Goal: Task Accomplishment & Management: Manage account settings

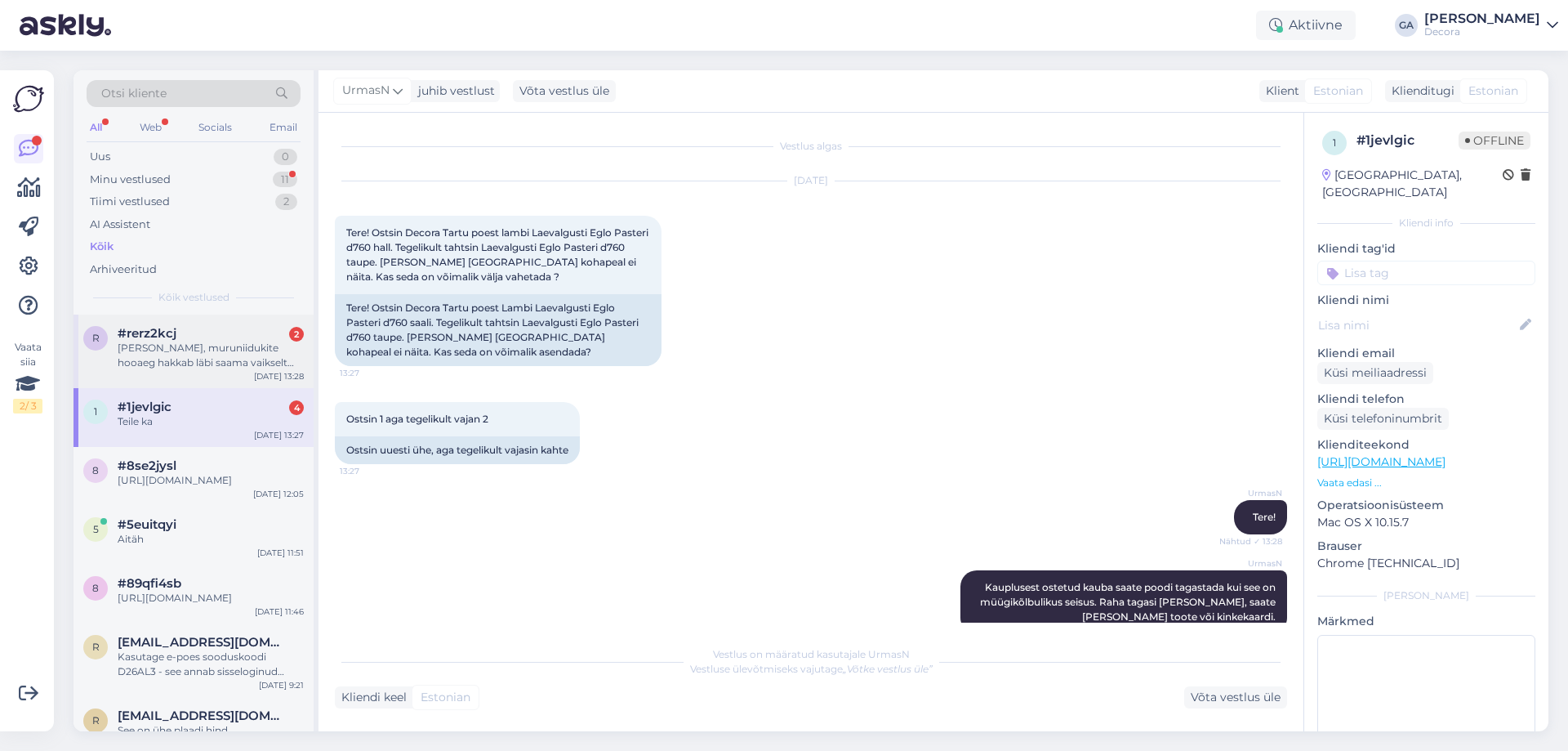
scroll to position [174, 0]
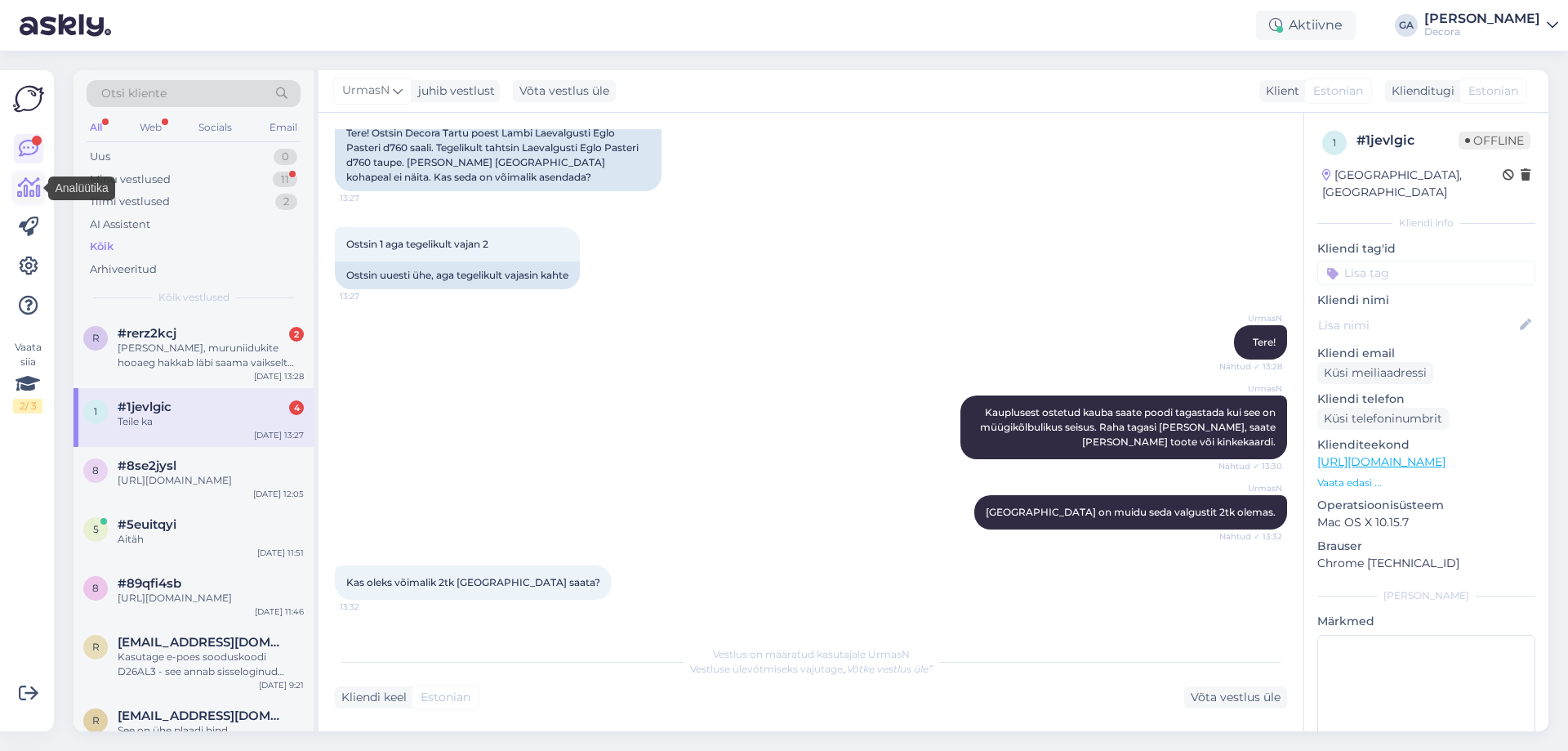
click at [25, 185] on icon at bounding box center [29, 188] width 24 height 19
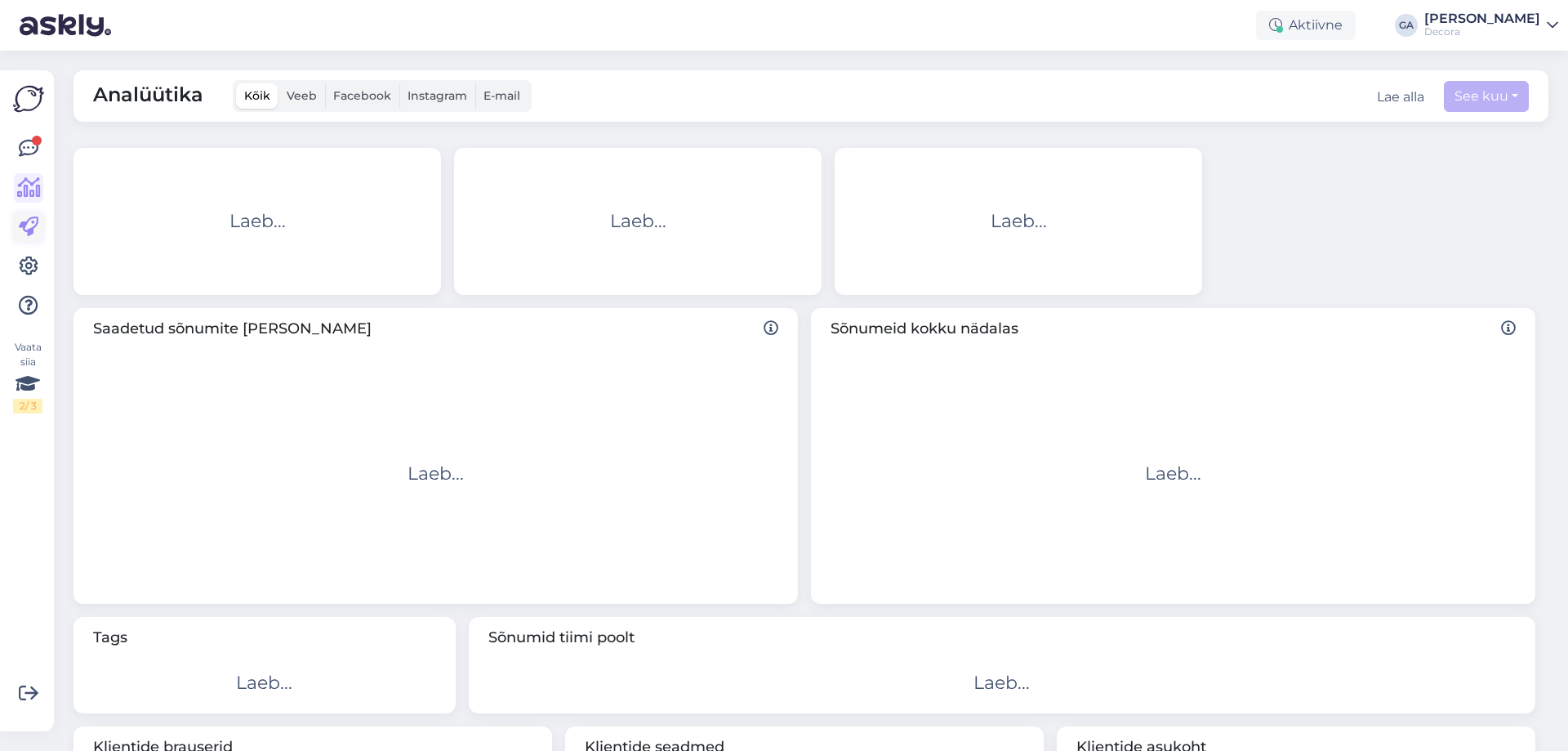
click at [17, 232] on link at bounding box center [29, 227] width 30 height 30
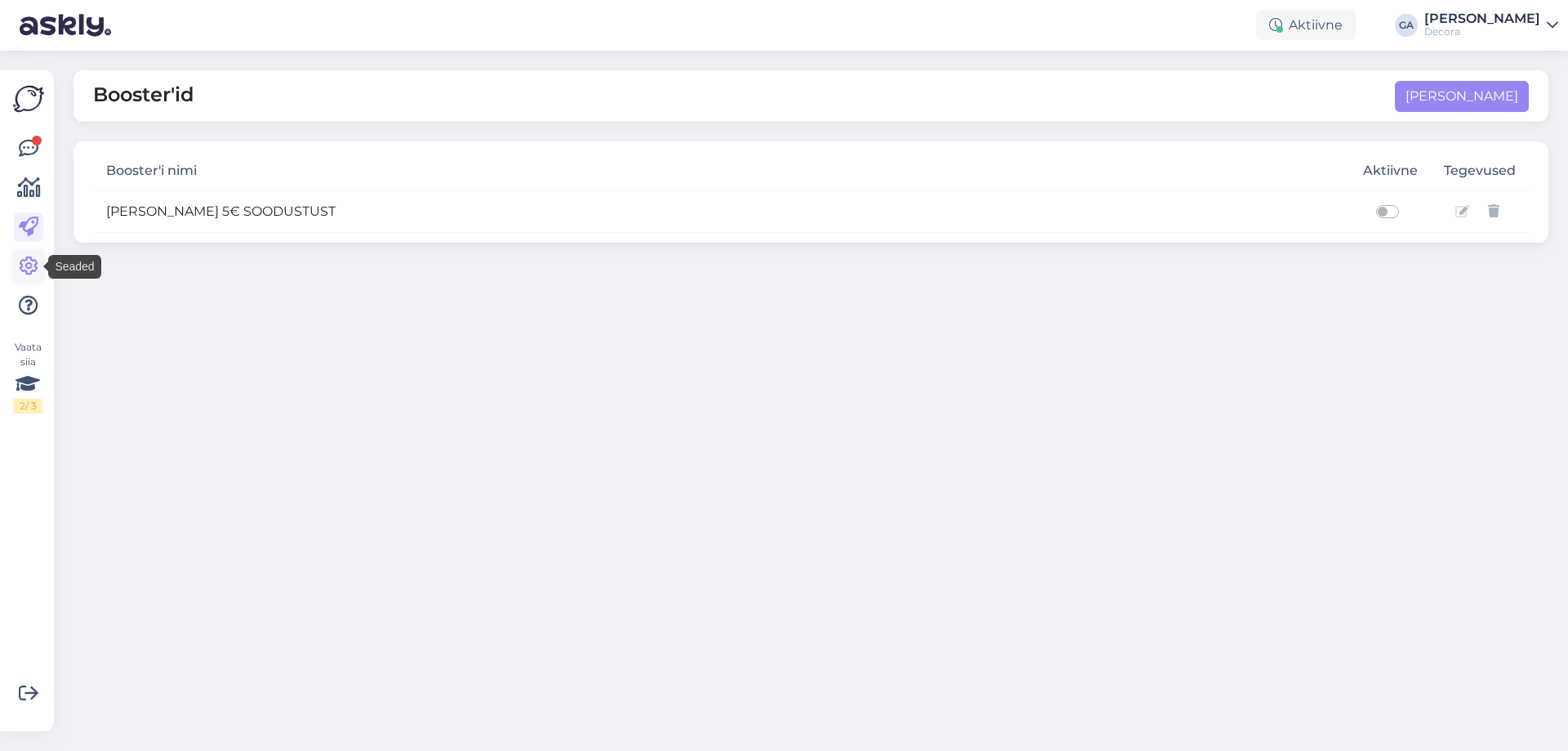
click at [15, 267] on link at bounding box center [29, 266] width 30 height 30
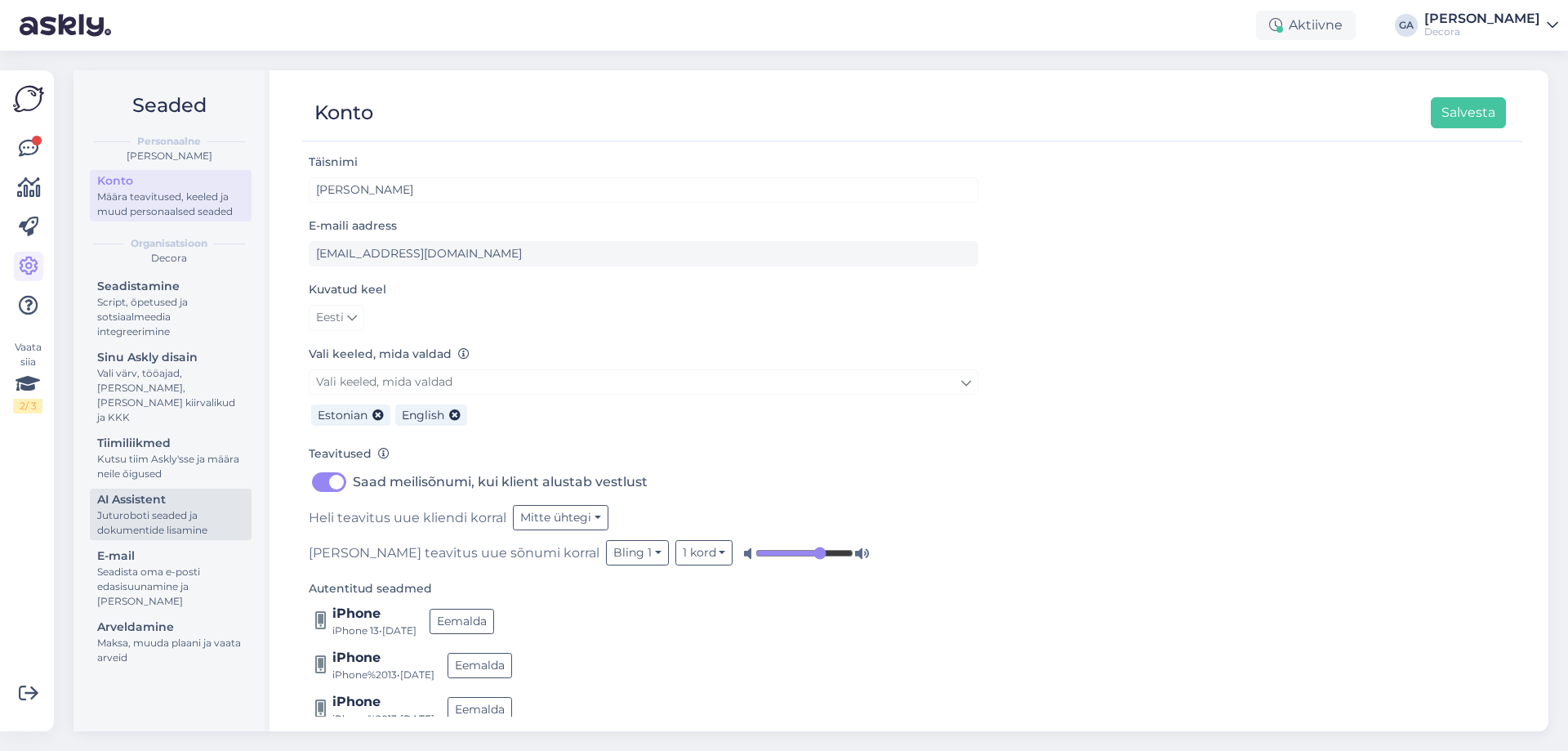
click at [160, 491] on div "AI Assistent" at bounding box center [170, 500] width 147 height 17
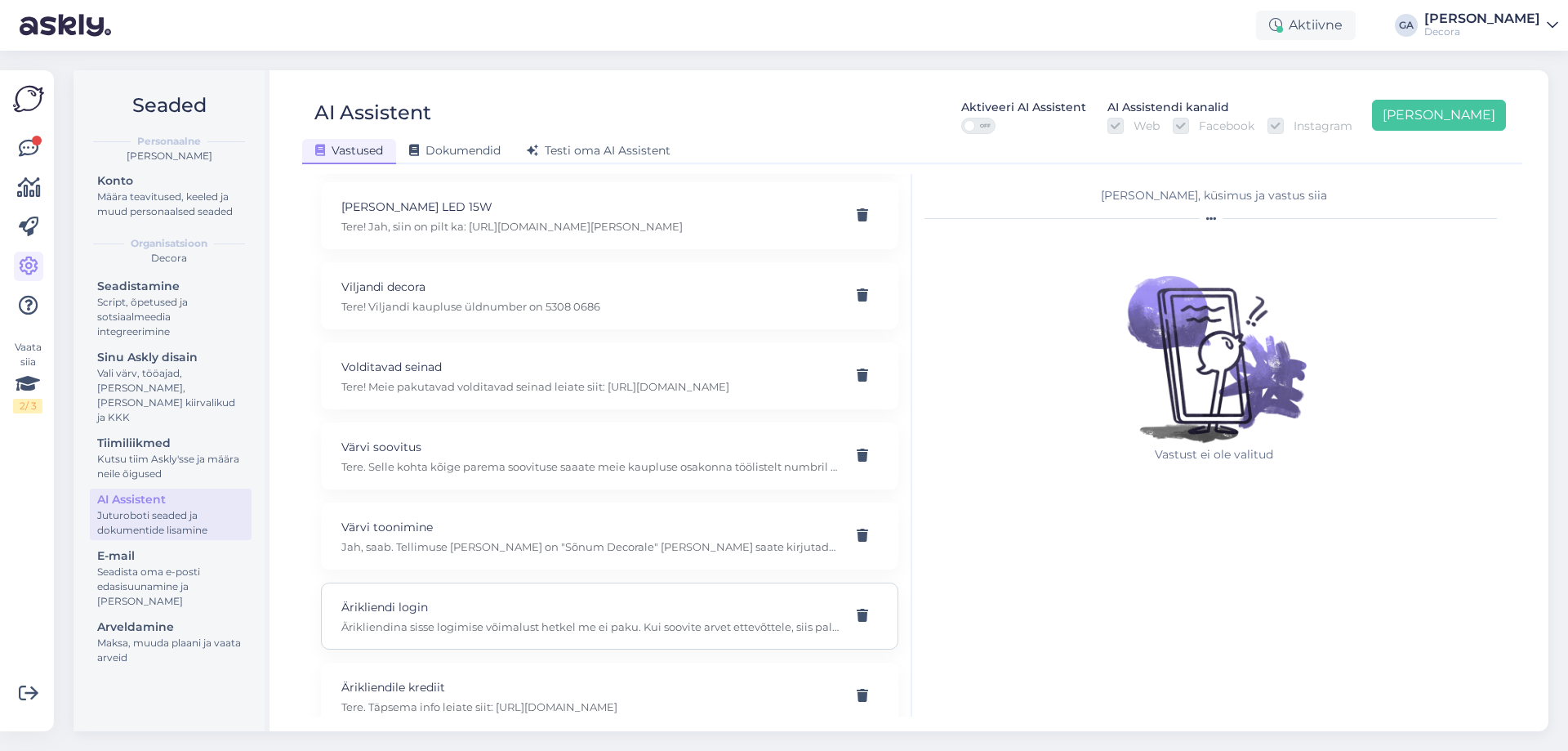
scroll to position [8820, 0]
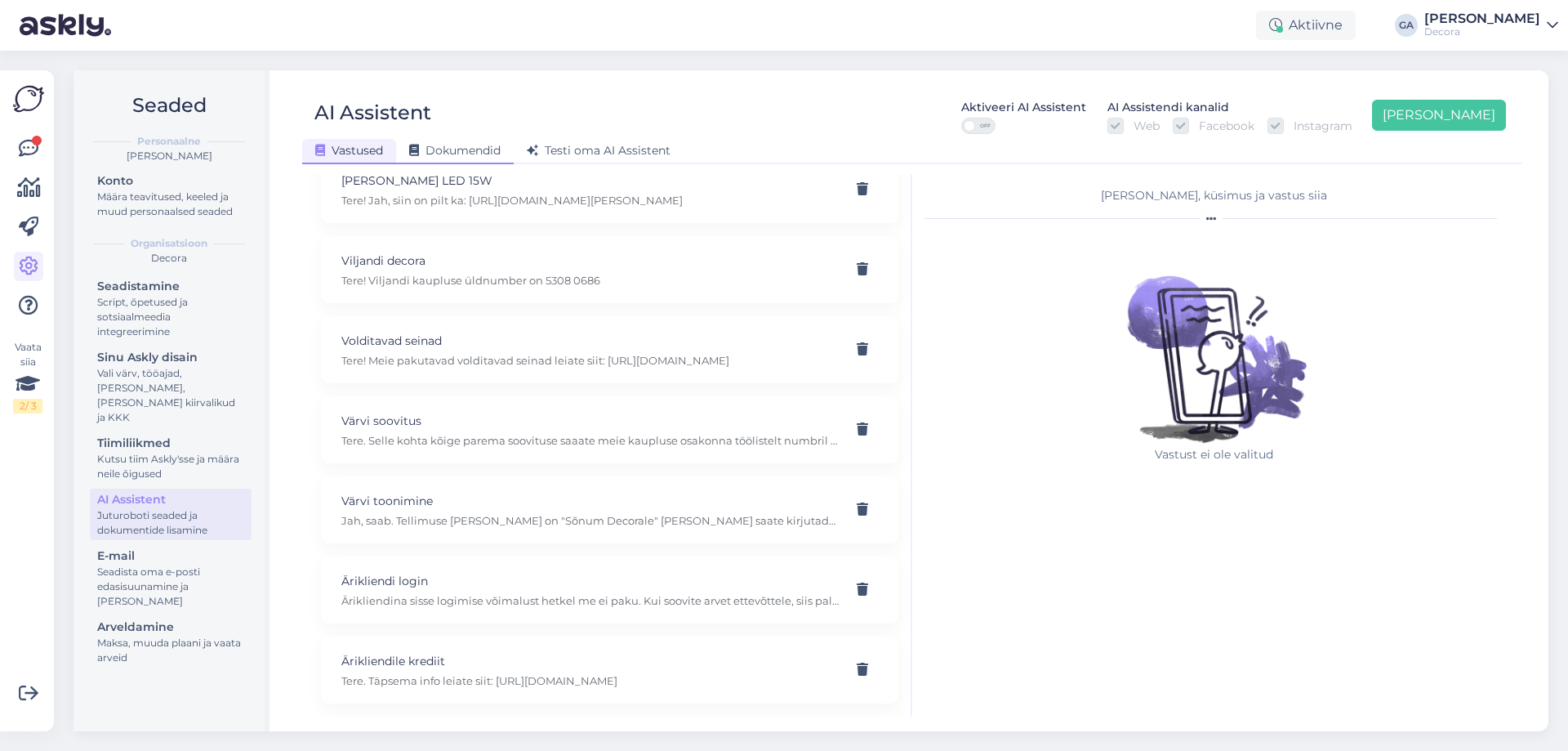
click at [460, 148] on span "Dokumendid" at bounding box center [454, 150] width 92 height 15
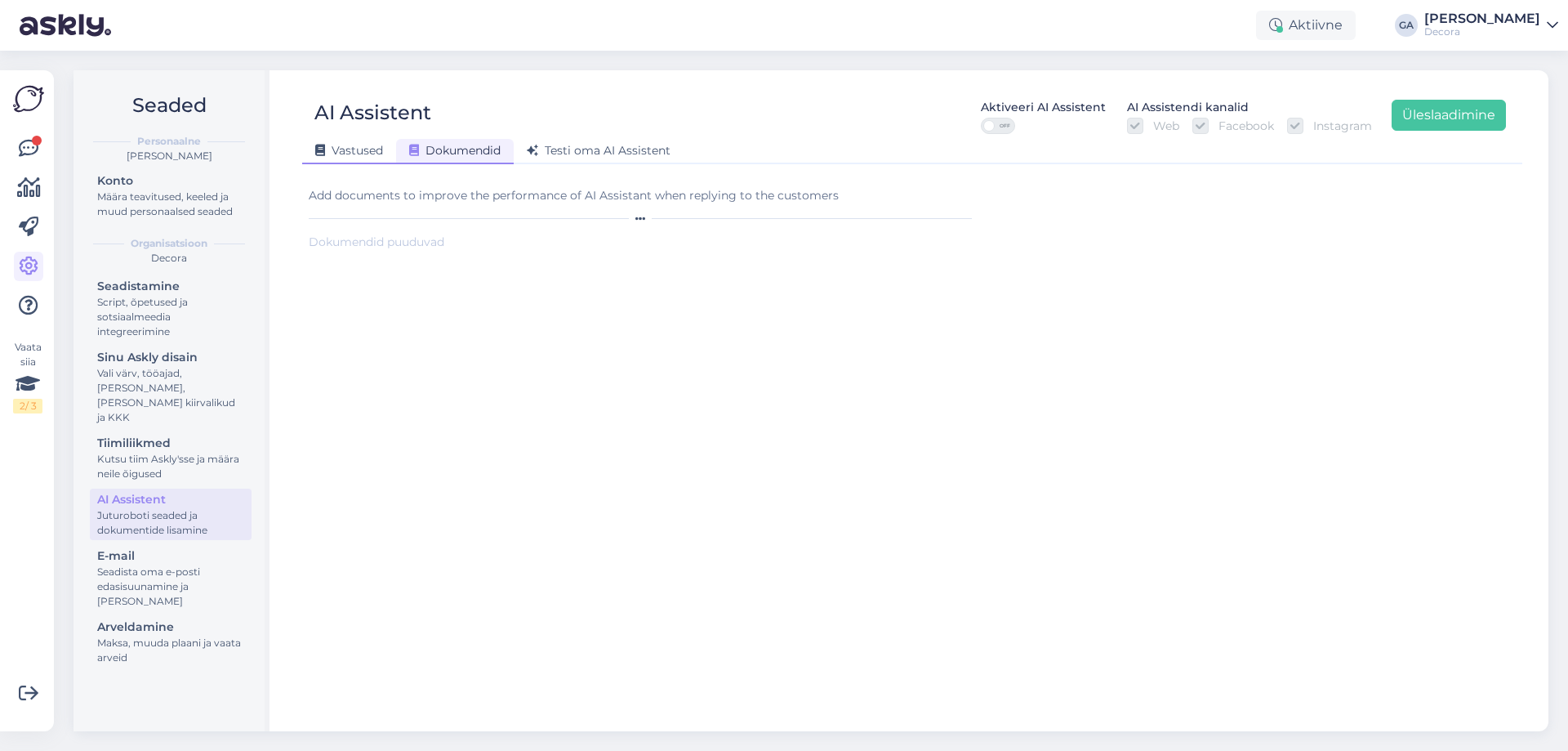
click at [343, 158] on div "Vastused" at bounding box center [349, 151] width 94 height 25
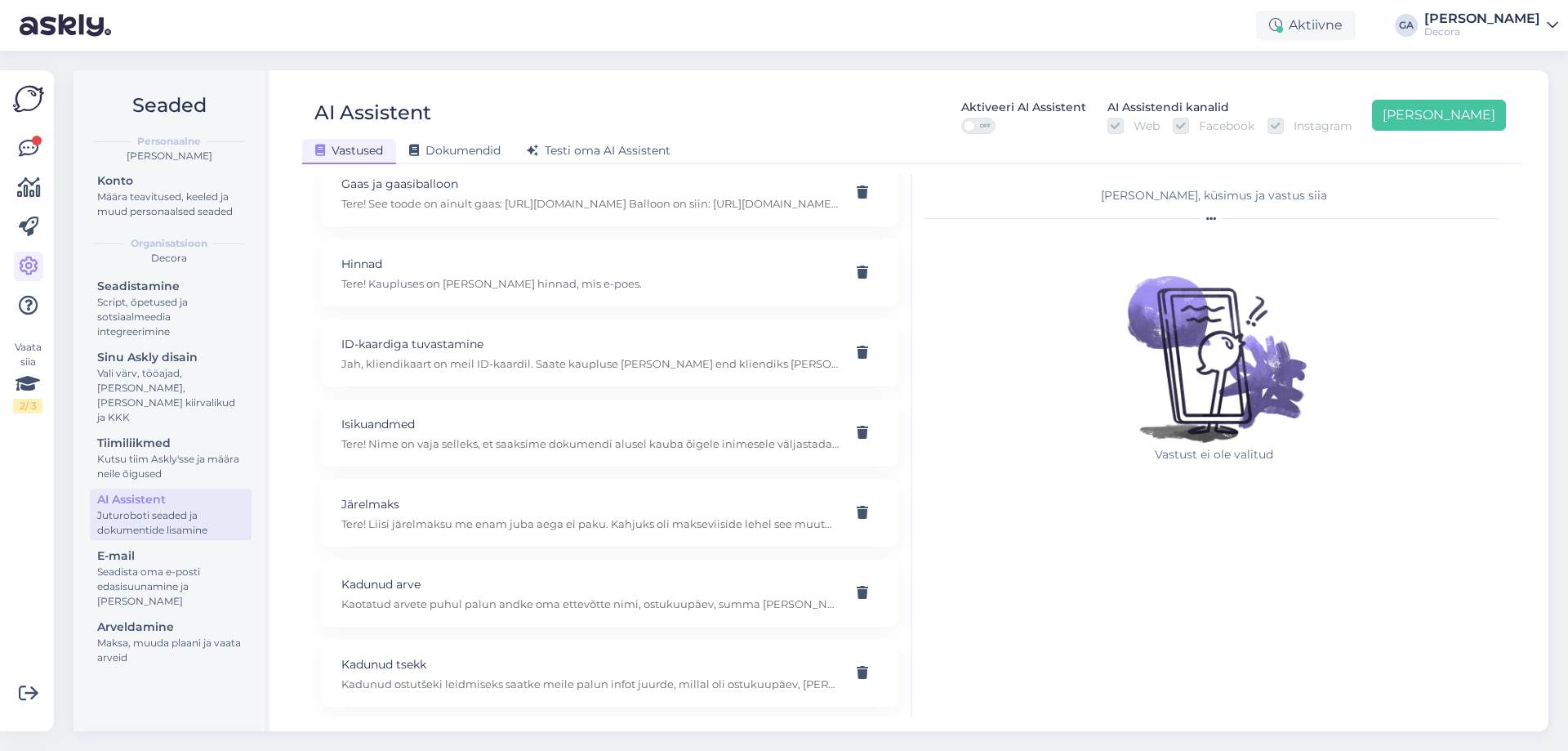
scroll to position [653, 0]
click at [493, 291] on div "Hinnad Tere! Kaupluses on [PERSON_NAME] hinnad, mis e-poes." at bounding box center [610, 271] width 577 height 67
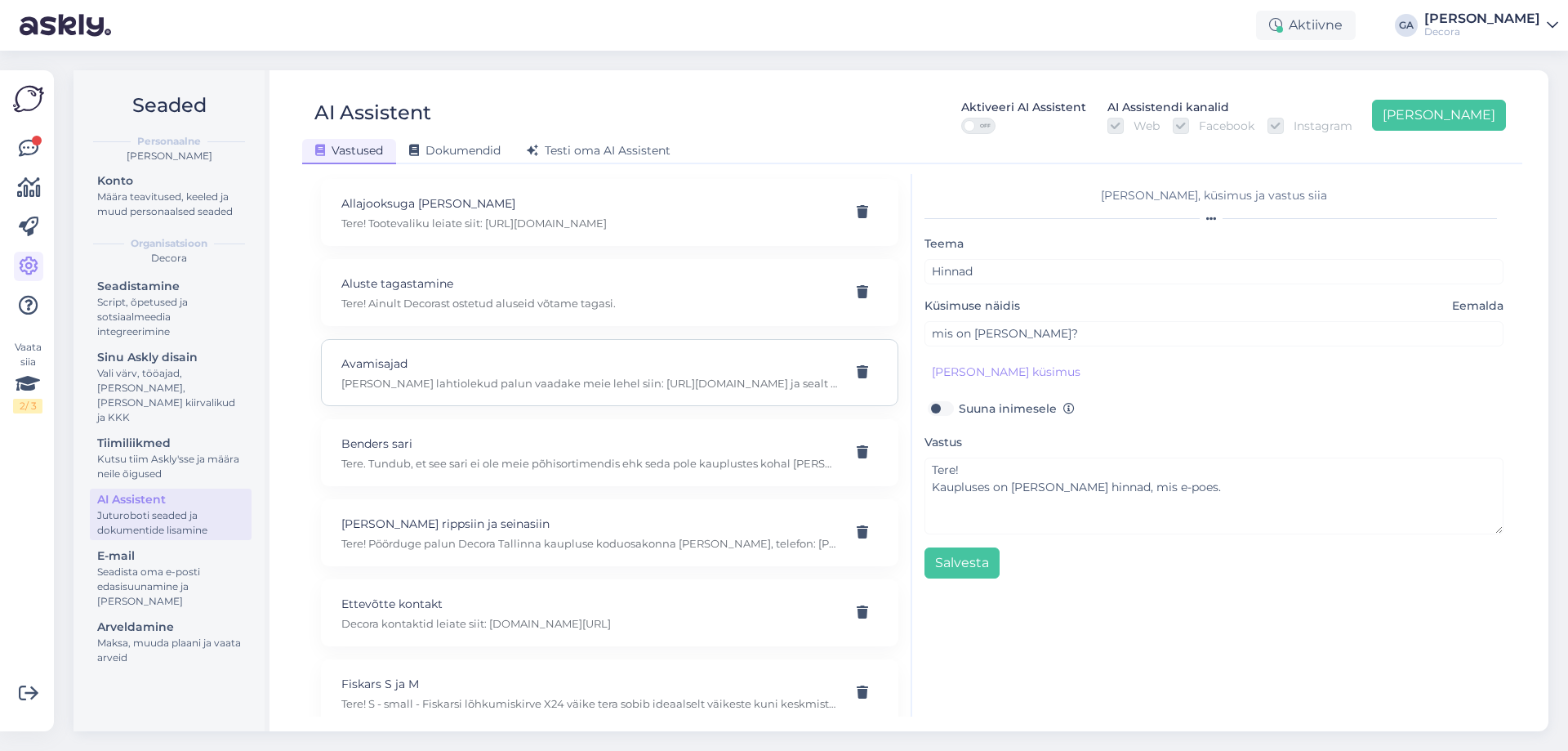
scroll to position [0, 0]
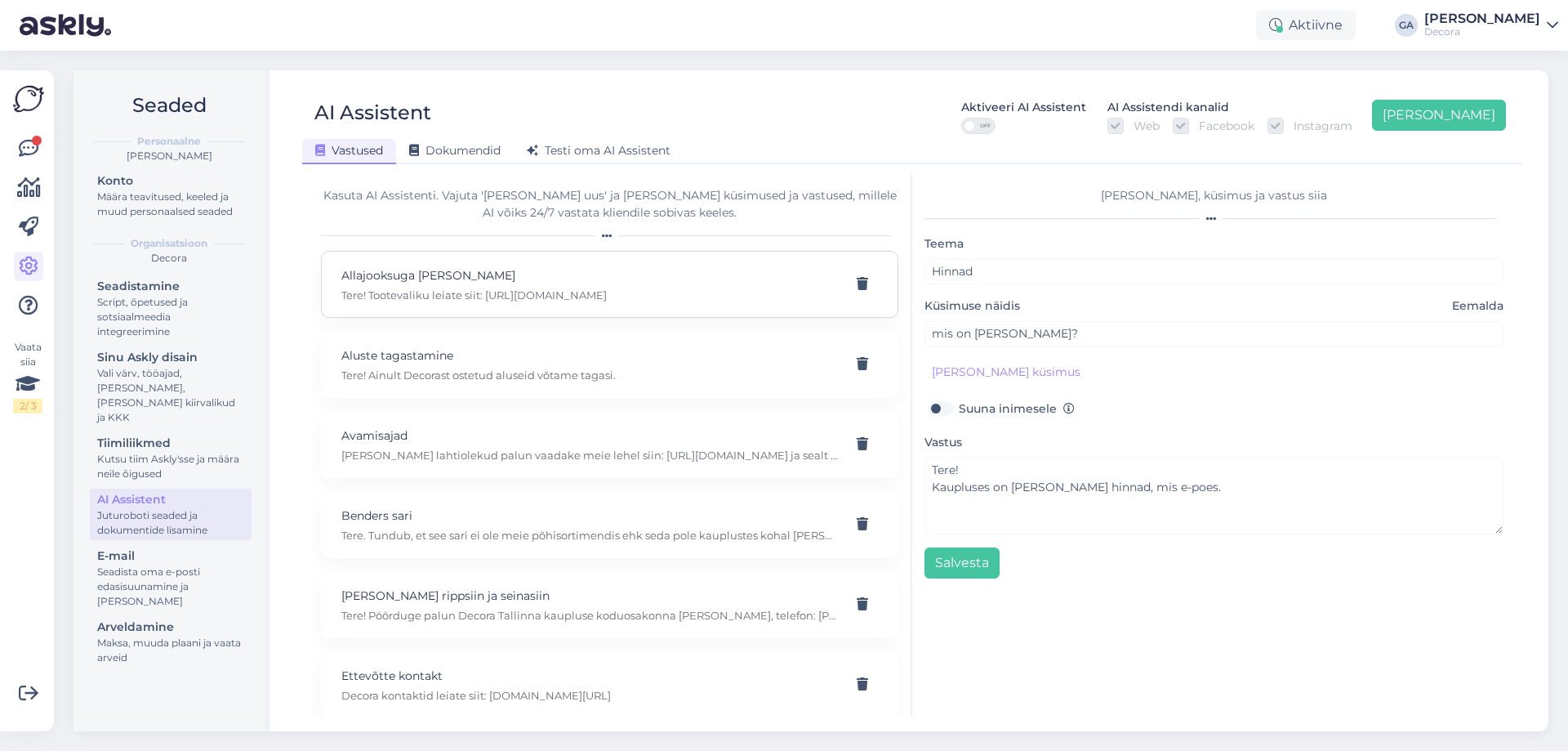
click at [596, 303] on div "Allajooksuga [PERSON_NAME] Tere! Tootevaliku leiate siit: [URL][DOMAIN_NAME]" at bounding box center [610, 283] width 577 height 67
type input "Allajooksuga [PERSON_NAME]"
type input "[DEMOGRAPHIC_DATA] wc potte, koos kaanega hind 100 - 140"
type textarea "Tere! Tootevaliku leiate siit: [URL][DOMAIN_NAME]"
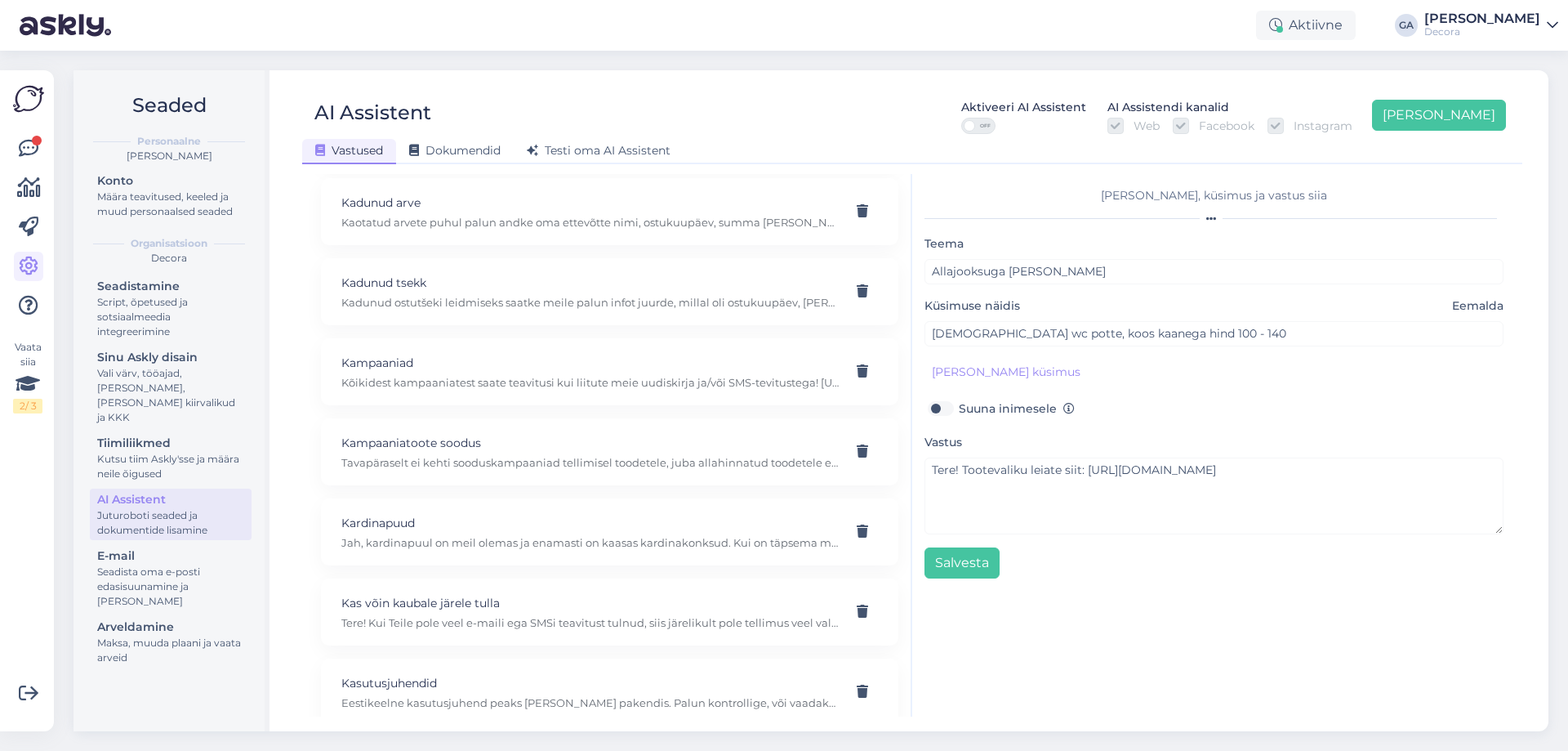
scroll to position [1062, 0]
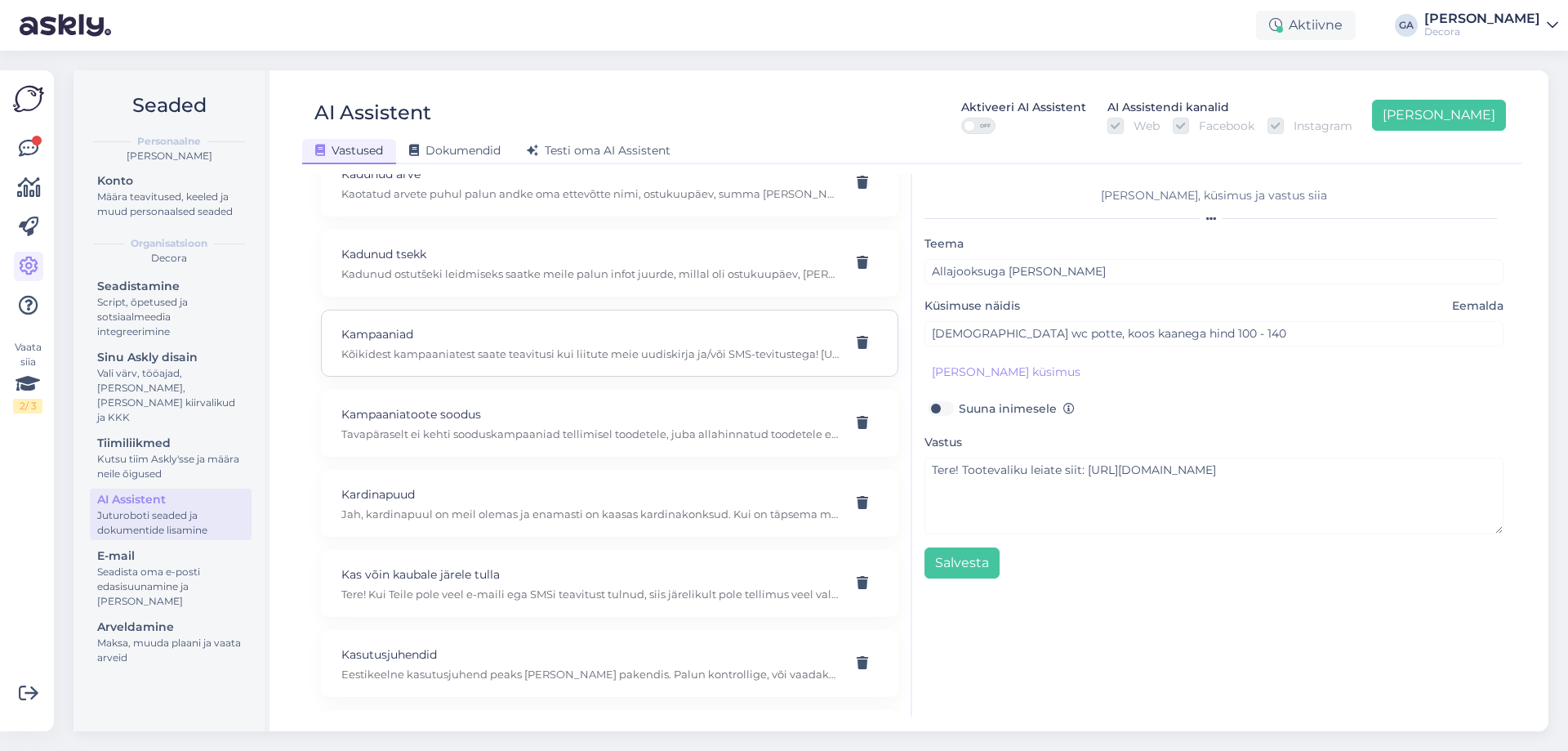
click at [582, 370] on div "Kampaaniad Kõikidest kampaaniatest saate teavitusi kui liitute meie uudiskirja …" at bounding box center [610, 343] width 577 height 67
type input "Kampaaniad"
type input "Kuna on järgmine kampaania"
type textarea "Kõikidest kampaaniatest saate teavitusi kui liitute meie uudiskirja ja/või SMS-…"
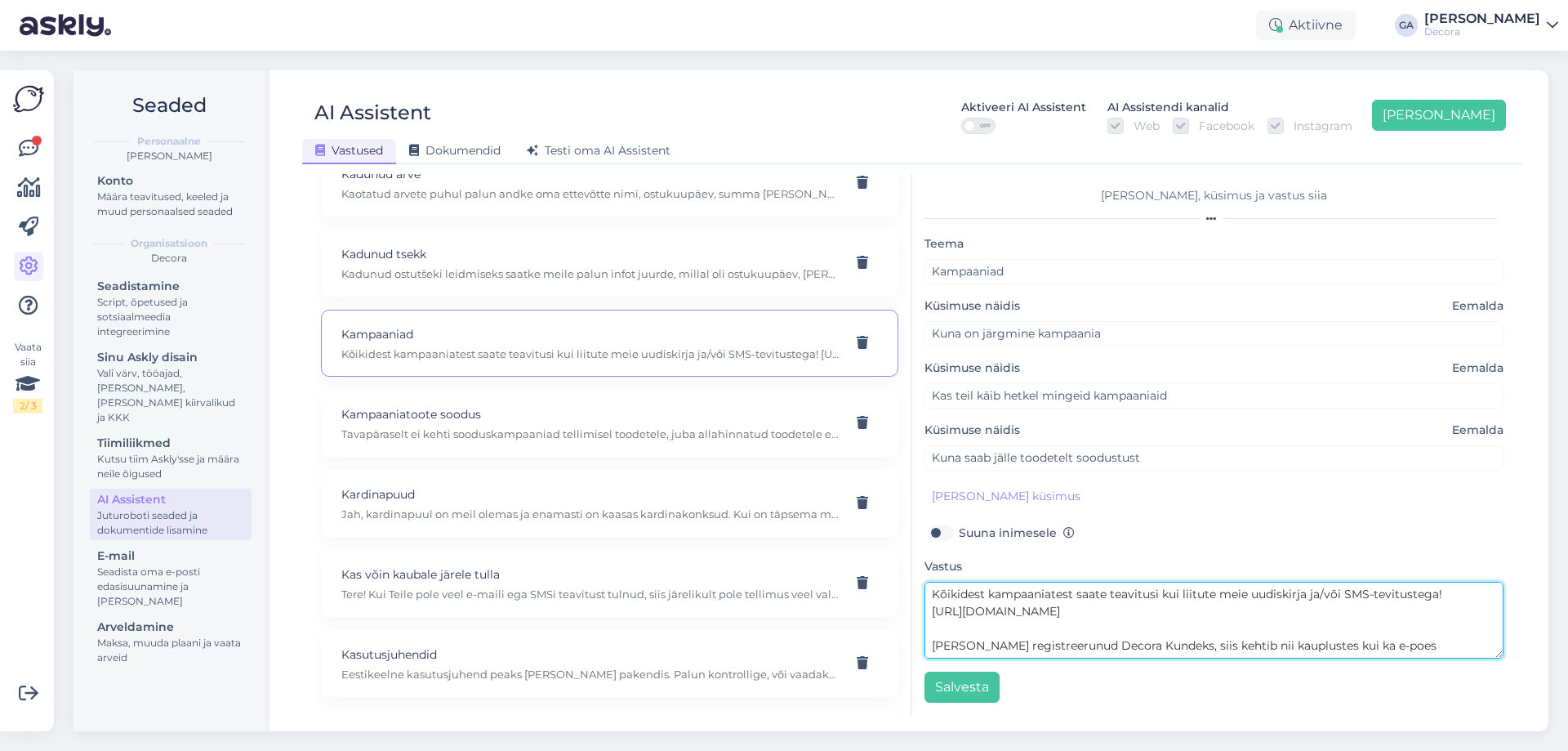
click at [1040, 601] on textarea "Kõikidest kampaaniatest saate teavitusi kui liitute meie uudiskirja ja/või SMS-…" at bounding box center [1214, 620] width 579 height 77
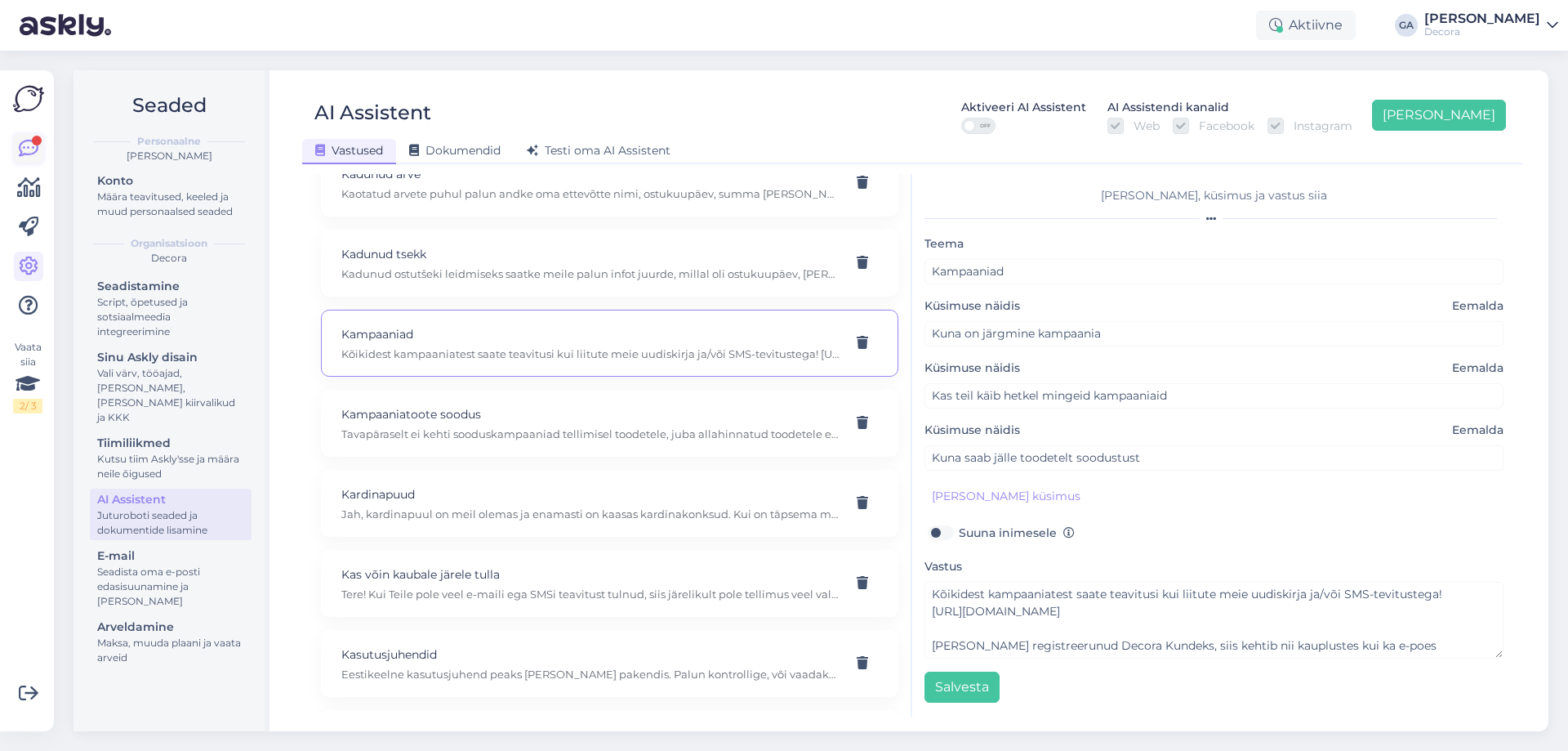
click at [33, 152] on icon at bounding box center [29, 148] width 19 height 19
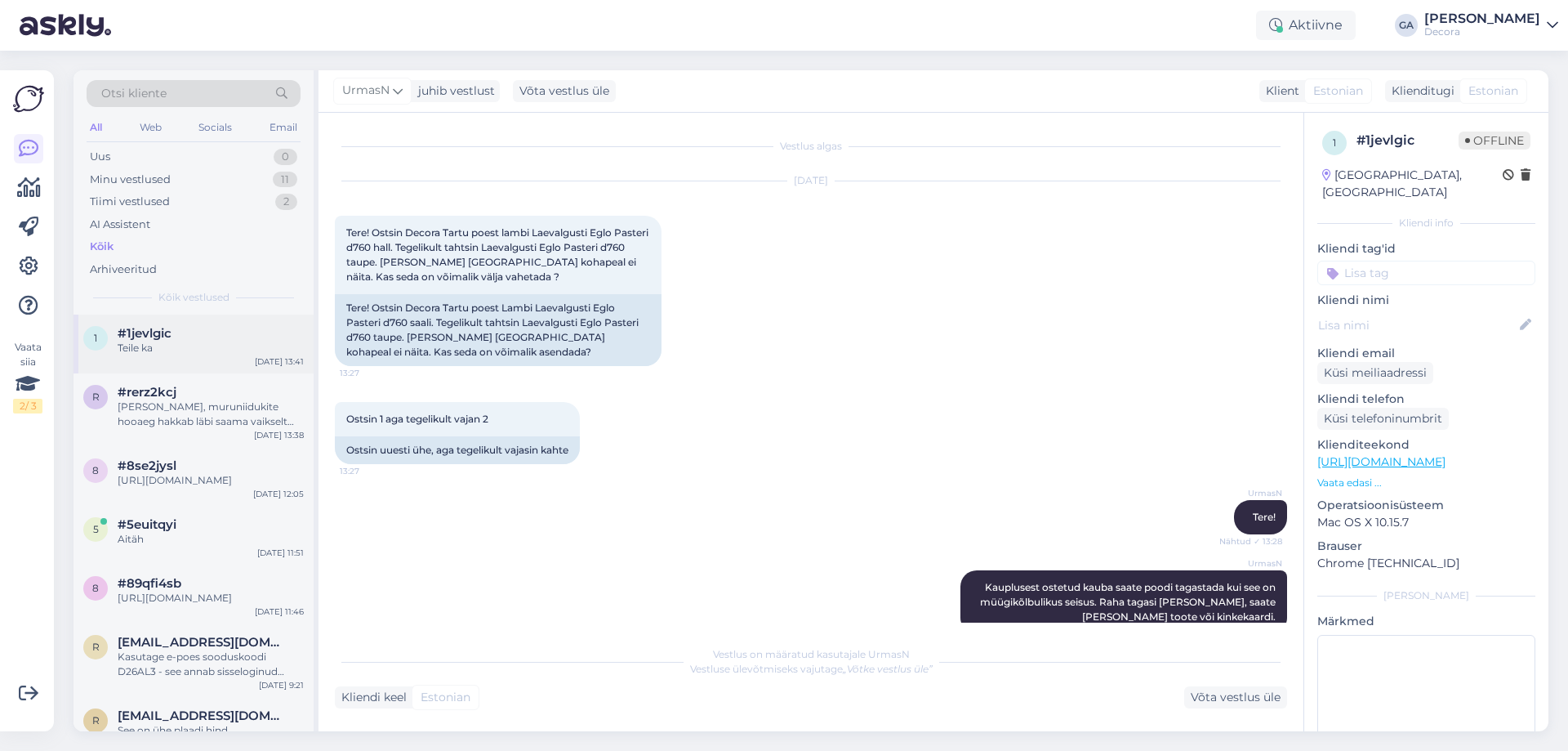
click at [161, 341] on div "Teile ka" at bounding box center [211, 348] width 187 height 15
click at [197, 414] on div "[PERSON_NAME], muruniidukite hooaeg hakkab läbi saama vaikselt juba." at bounding box center [211, 414] width 187 height 30
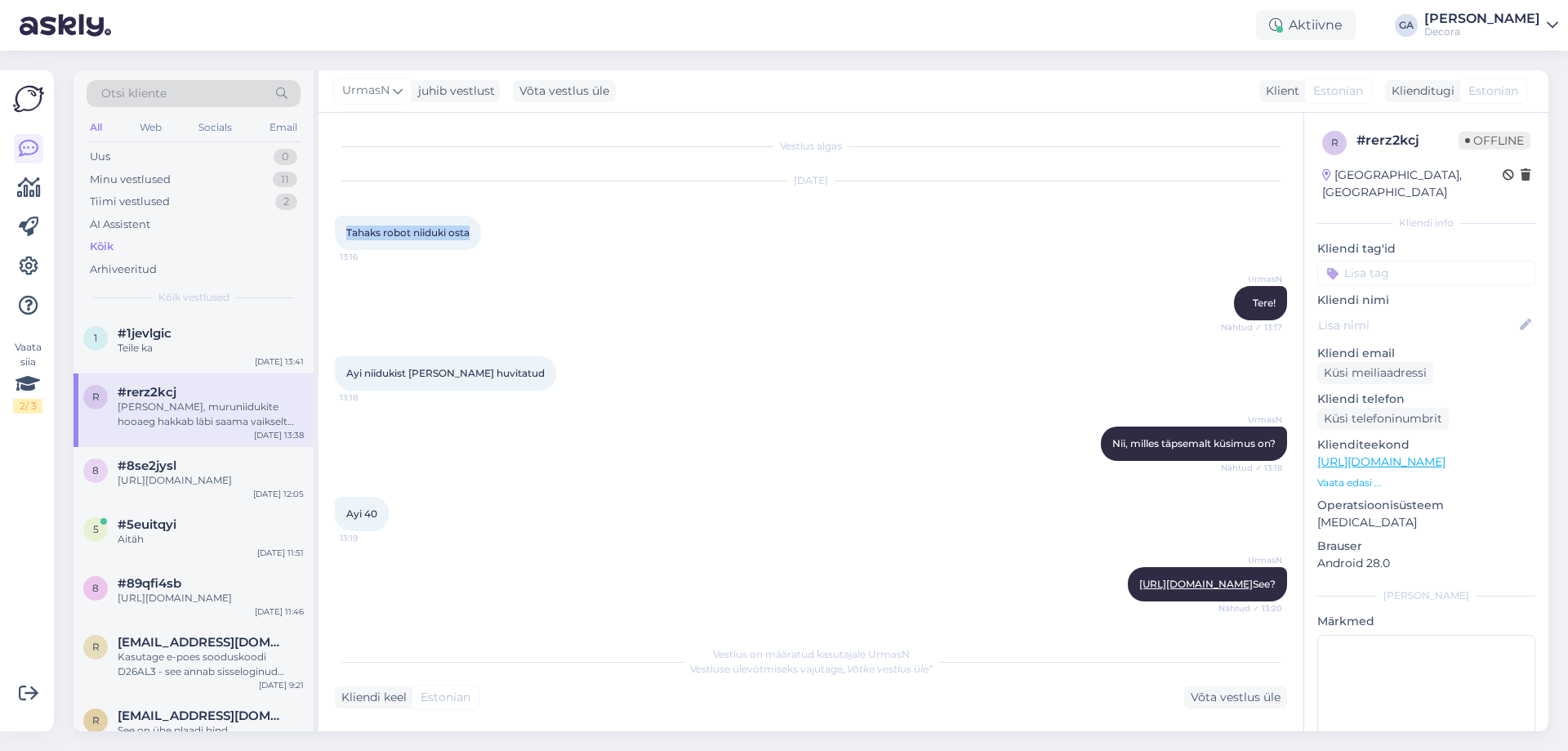
drag, startPoint x: 343, startPoint y: 226, endPoint x: 473, endPoint y: 229, distance: 130.0
click at [473, 229] on div "Tahaks robot niiduki osta 13:16" at bounding box center [408, 232] width 147 height 34
copy span "Tahaks robot niiduki osta"
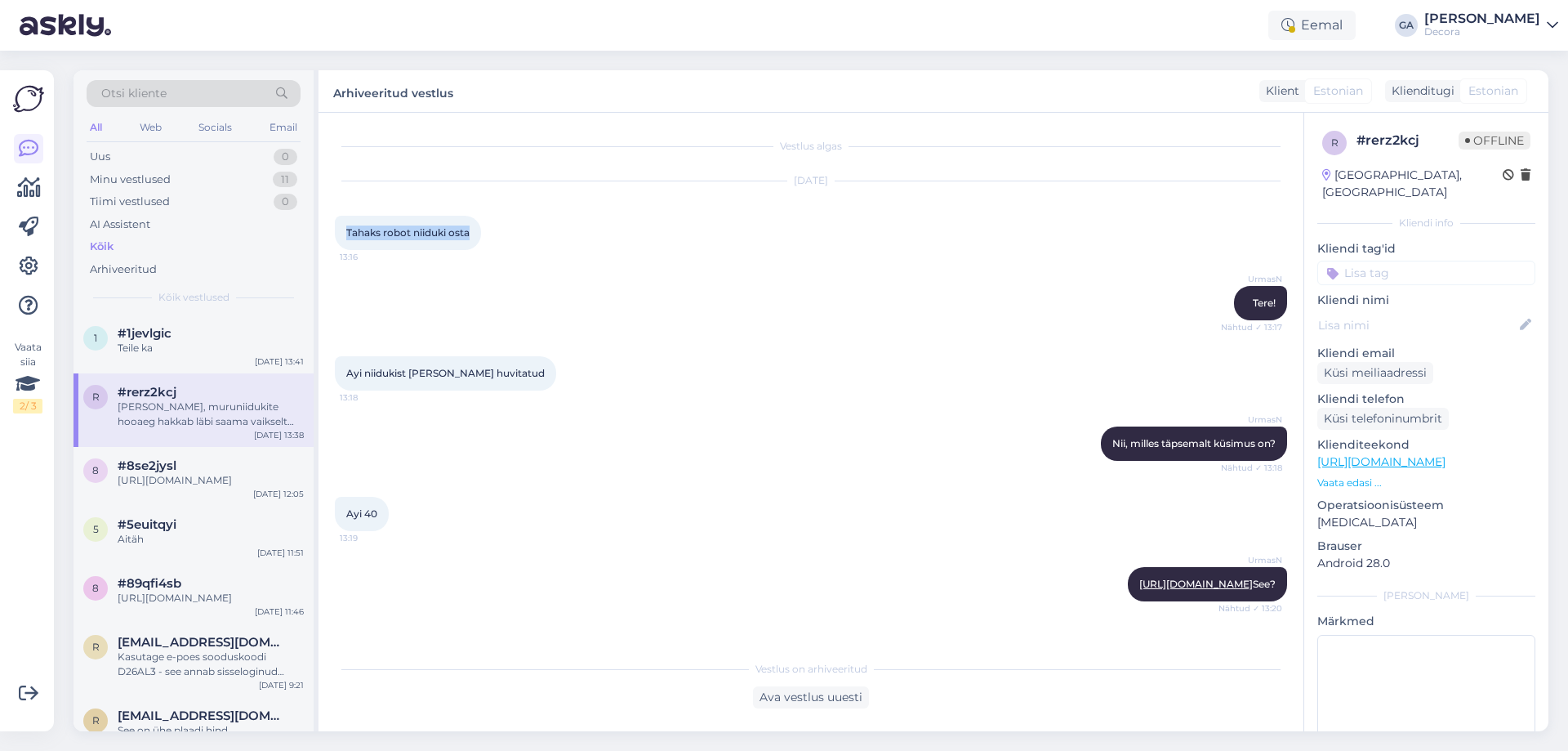
scroll to position [163, 0]
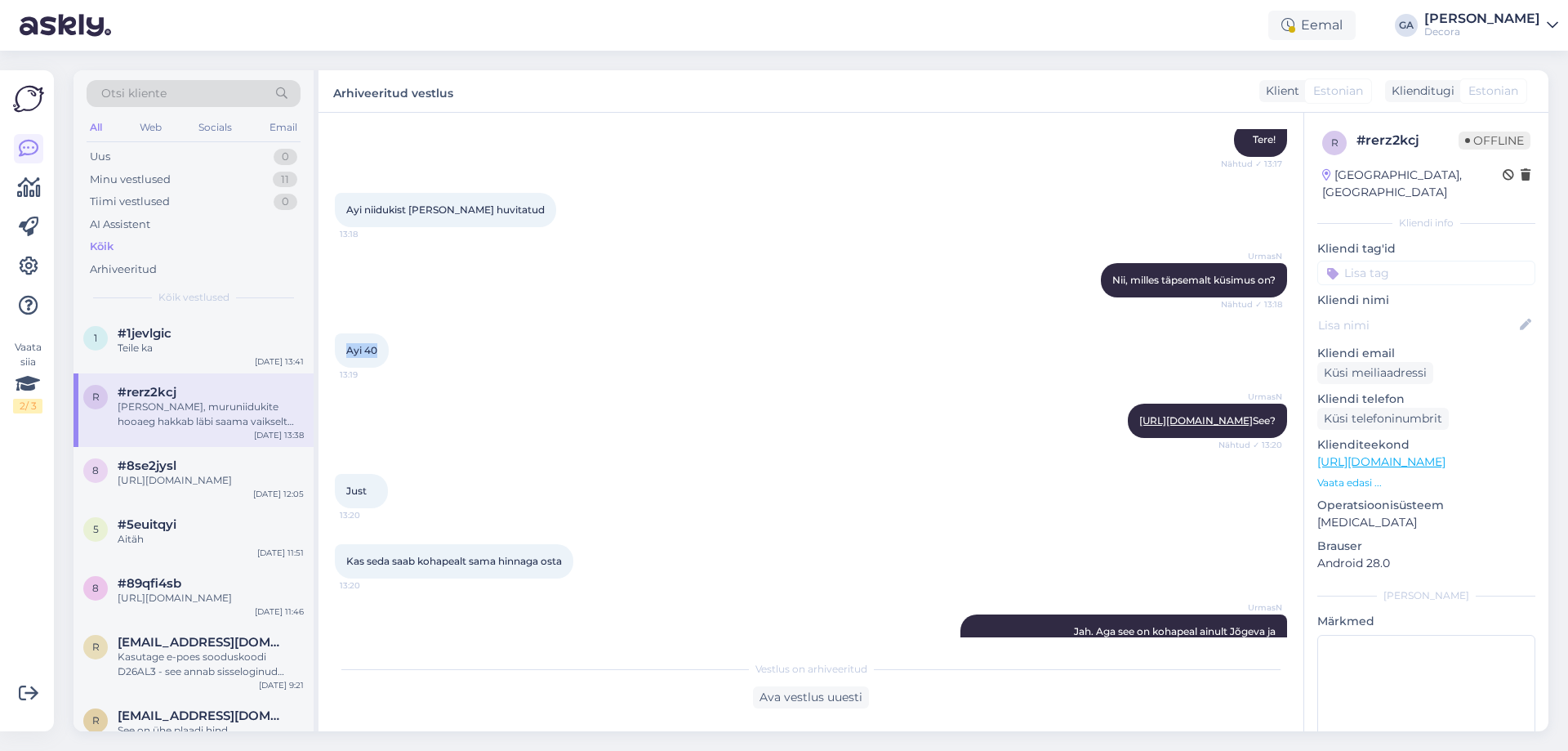
drag, startPoint x: 347, startPoint y: 346, endPoint x: 380, endPoint y: 344, distance: 33.1
click at [380, 344] on div "Ayi 40 13:19" at bounding box center [362, 350] width 54 height 34
copy span "Ayi 40"
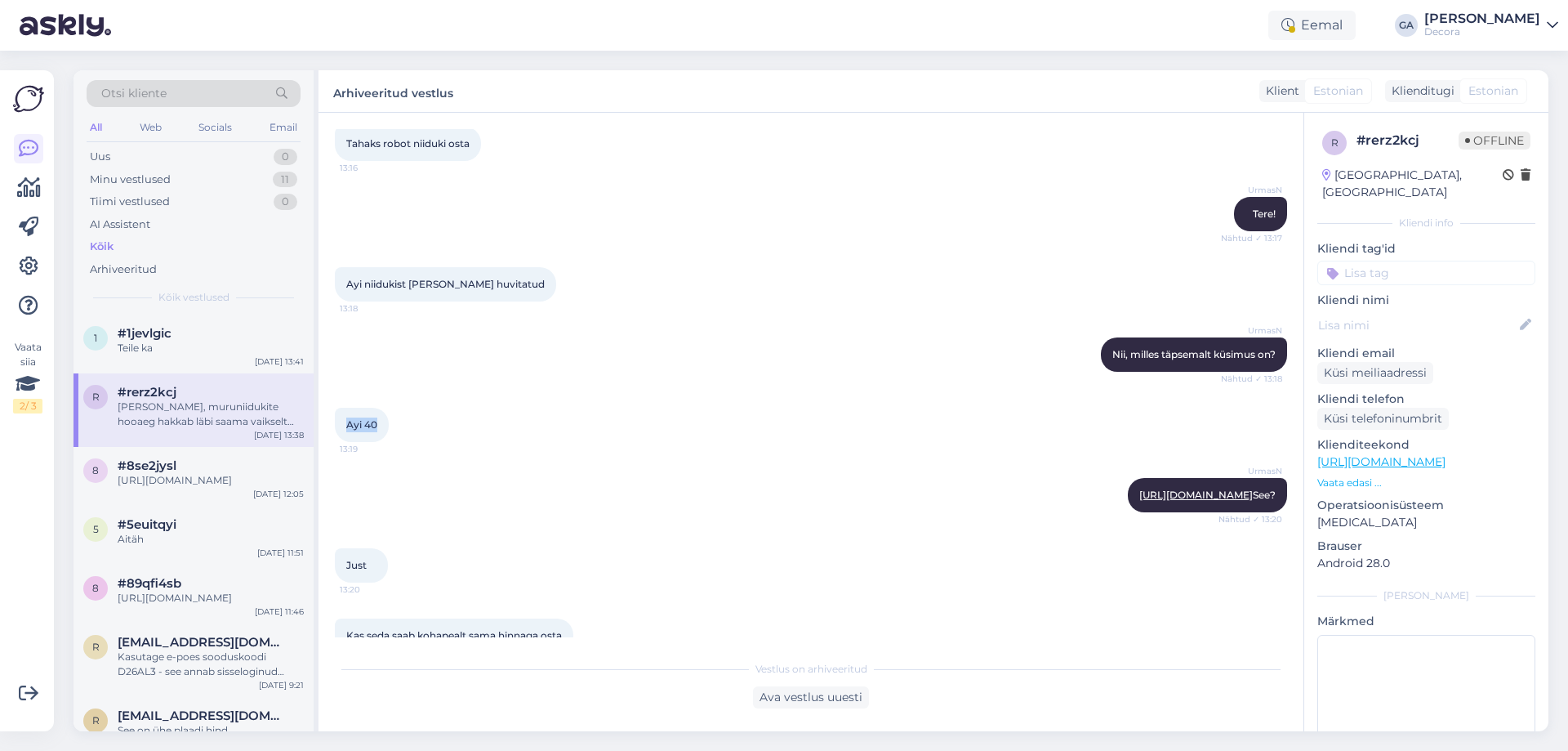
scroll to position [0, 0]
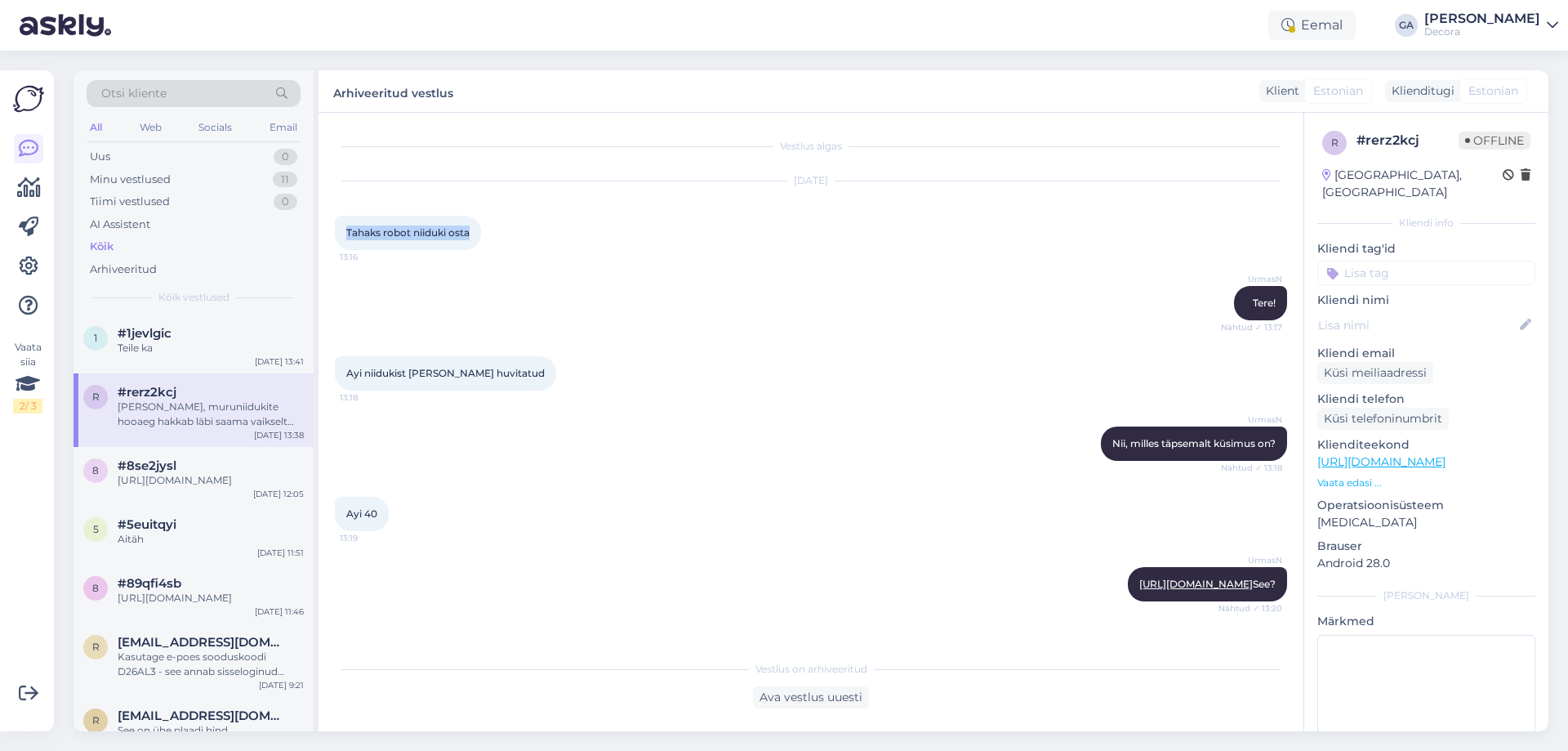
drag, startPoint x: 345, startPoint y: 230, endPoint x: 474, endPoint y: 228, distance: 129.0
click at [474, 228] on div "Tahaks robot niiduki osta 13:16" at bounding box center [408, 232] width 147 height 34
copy span "Tahaks robot niiduki osta"
